Goal: Task Accomplishment & Management: Use online tool/utility

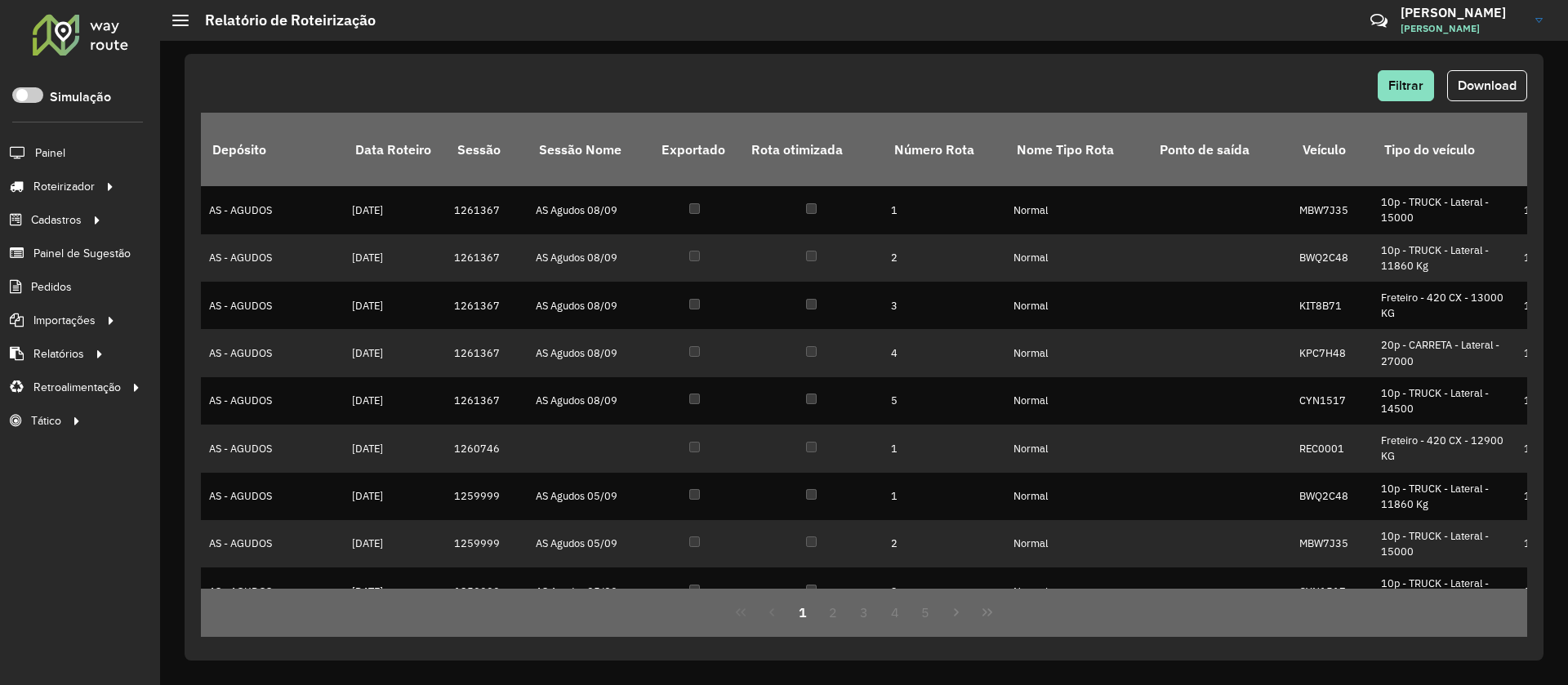
drag, startPoint x: 130, startPoint y: 49, endPoint x: 90, endPoint y: 30, distance: 44.3
click at [90, 30] on div "Roteirizador AmbevTech" at bounding box center [79, 37] width 160 height 49
drag, startPoint x: 133, startPoint y: 49, endPoint x: 88, endPoint y: 23, distance: 52.0
click at [88, 23] on div "Roteirizador AmbevTech" at bounding box center [79, 37] width 160 height 49
click at [90, 36] on div at bounding box center [80, 34] width 99 height 43
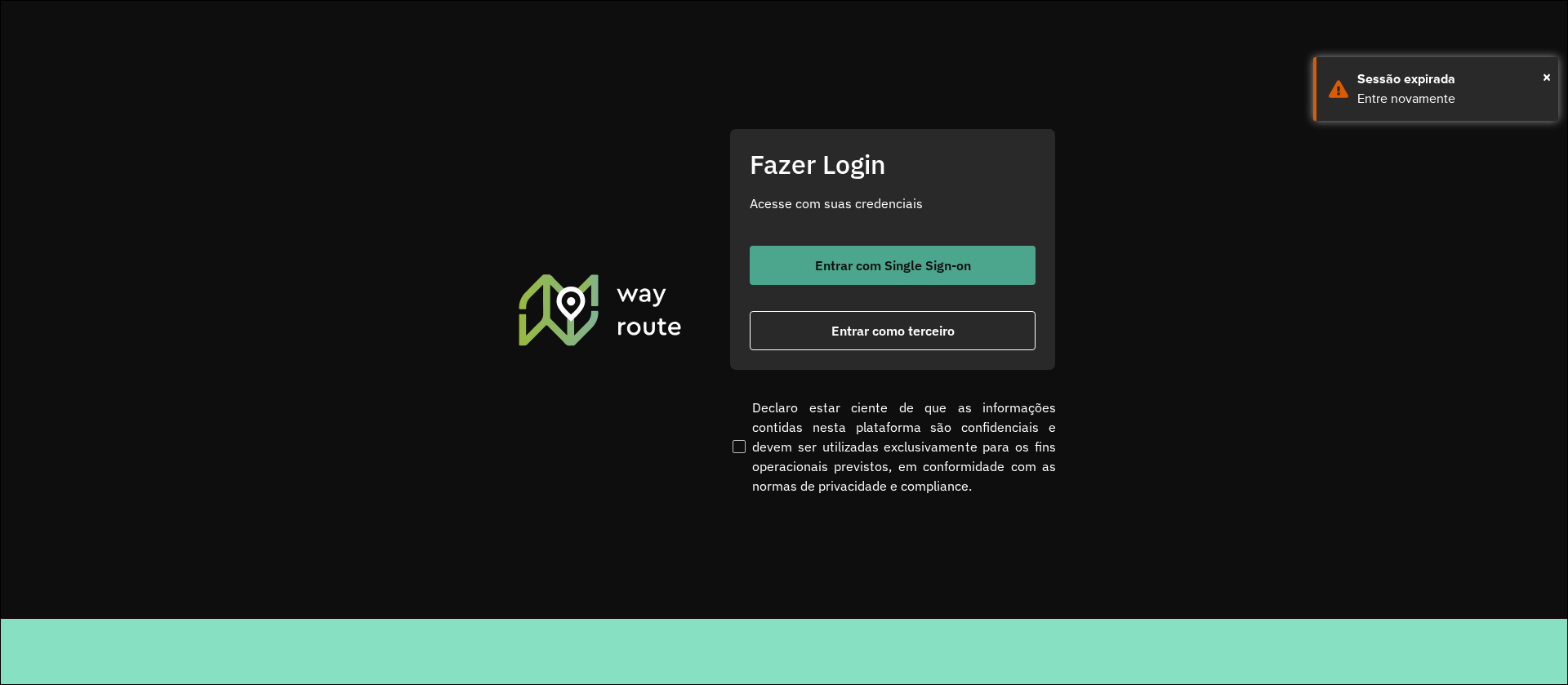
click at [885, 270] on span "Entrar com Single Sign-on" at bounding box center [892, 265] width 156 height 13
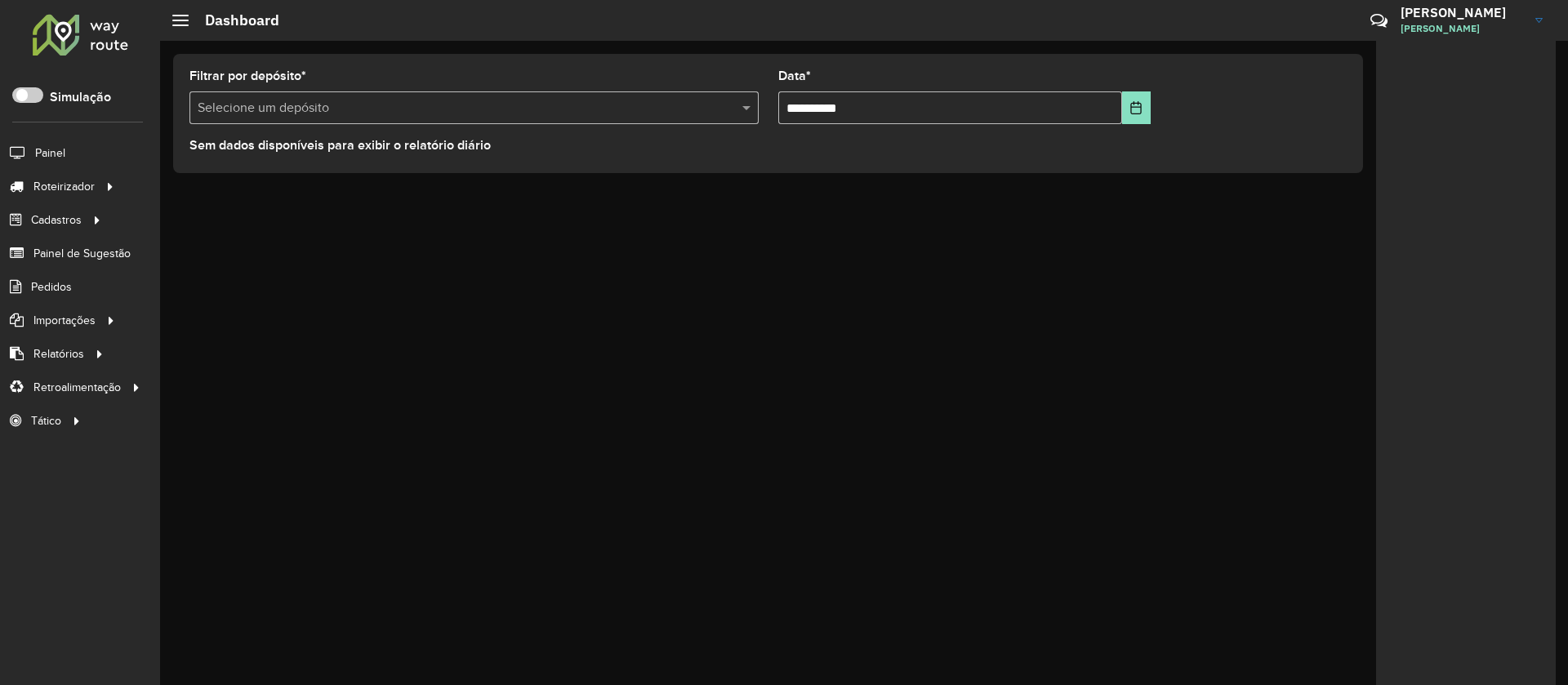
click at [588, 397] on div "**********" at bounding box center [863, 362] width 1408 height 644
click at [29, 102] on span at bounding box center [27, 95] width 31 height 16
